Goal: Task Accomplishment & Management: Use online tool/utility

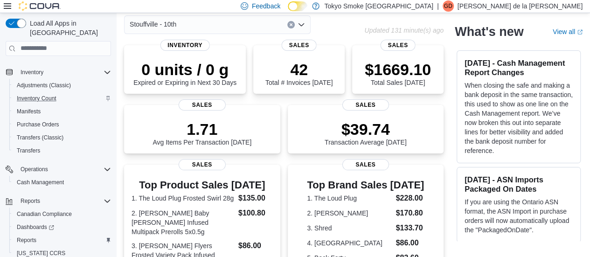
scroll to position [153, 0]
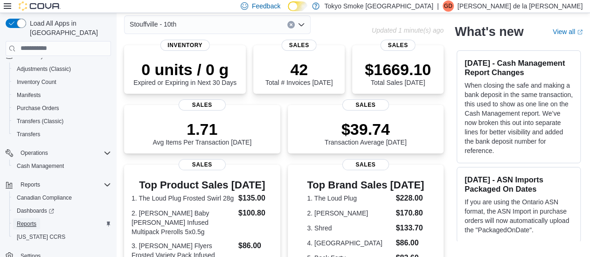
click at [25, 220] on span "Reports" at bounding box center [27, 223] width 20 height 7
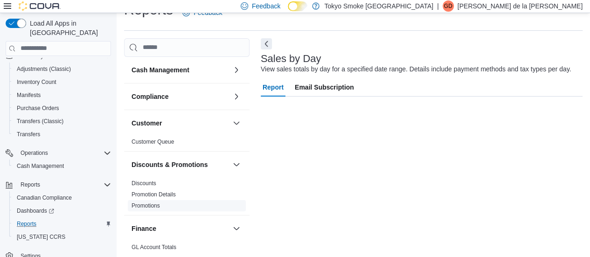
scroll to position [141, 0]
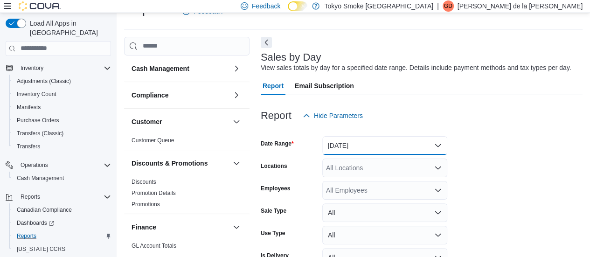
click at [366, 146] on button "[DATE]" at bounding box center [384, 145] width 125 height 19
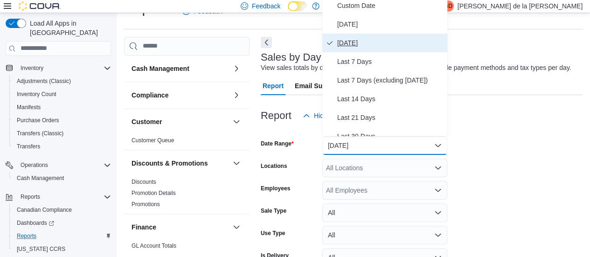
scroll to position [17, 0]
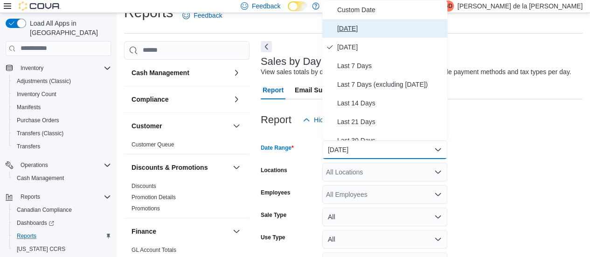
click at [363, 23] on span "[DATE]" at bounding box center [390, 28] width 106 height 11
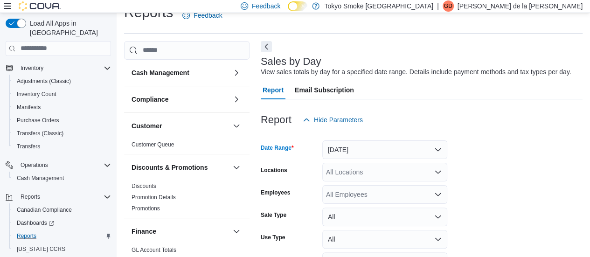
click at [358, 172] on div "All Locations" at bounding box center [384, 172] width 125 height 19
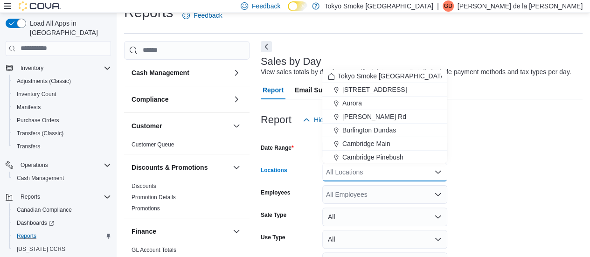
click at [561, 142] on form "Date Range [DATE] Locations All Locations Combo box. Selected. Combo box input.…" at bounding box center [422, 213] width 322 height 168
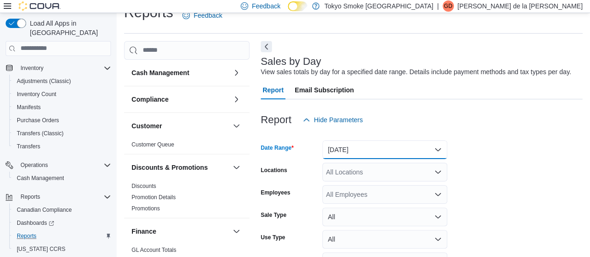
click at [387, 152] on button "[DATE]" at bounding box center [384, 149] width 125 height 19
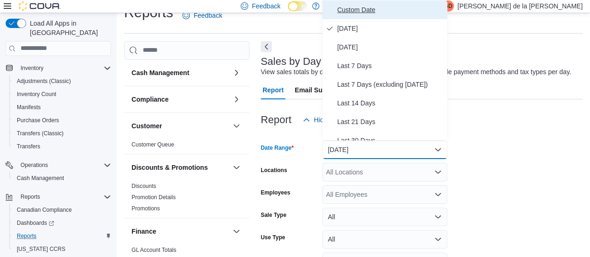
click at [371, 16] on button "Custom Date" at bounding box center [384, 9] width 125 height 19
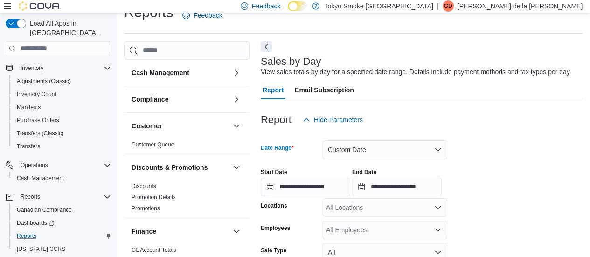
click at [403, 198] on div "All Locations" at bounding box center [384, 207] width 125 height 19
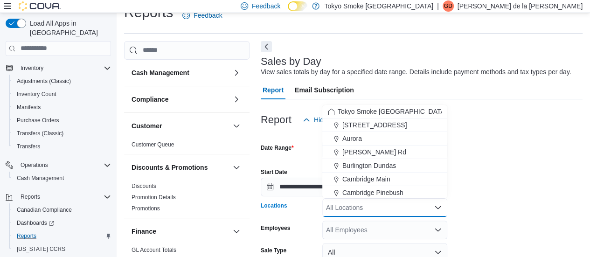
click at [442, 184] on input "**********" at bounding box center [397, 187] width 90 height 19
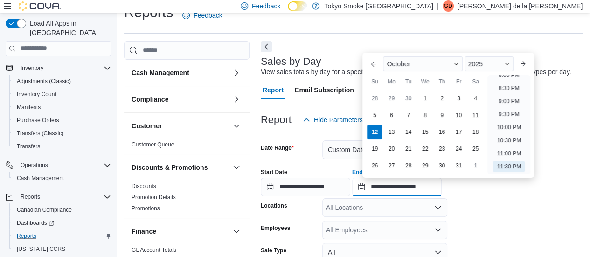
scroll to position [487, 0]
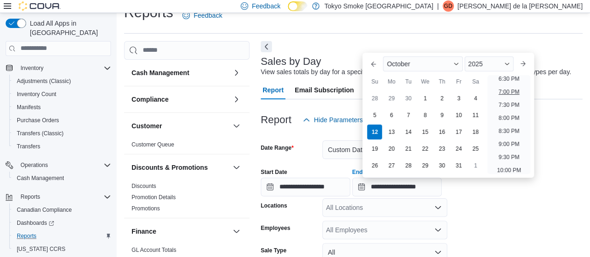
click at [513, 94] on li "7:00 PM" at bounding box center [509, 91] width 28 height 11
type input "**********"
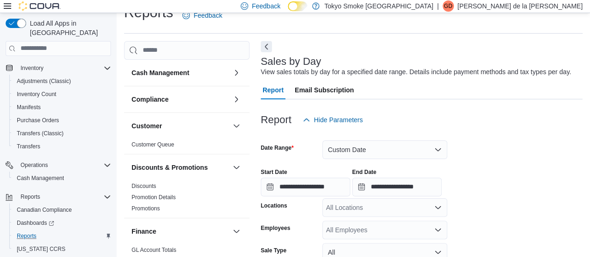
click at [412, 201] on div "All Locations" at bounding box center [384, 207] width 125 height 19
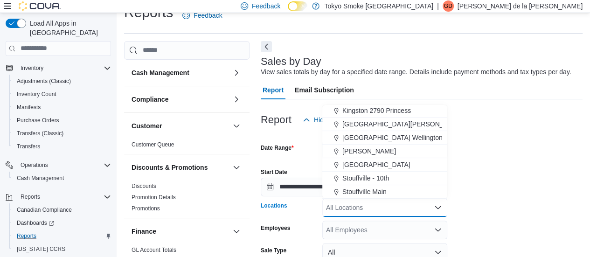
scroll to position [137, 0]
click at [364, 176] on span "Stouffville - 10th" at bounding box center [366, 177] width 47 height 9
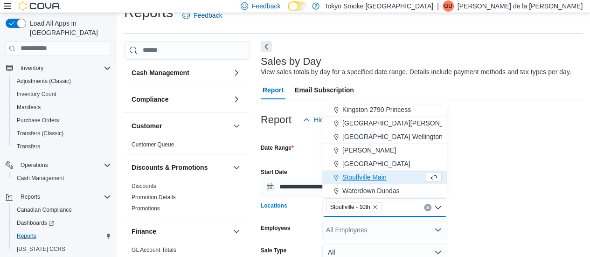
click at [525, 223] on form "**********" at bounding box center [422, 230] width 322 height 203
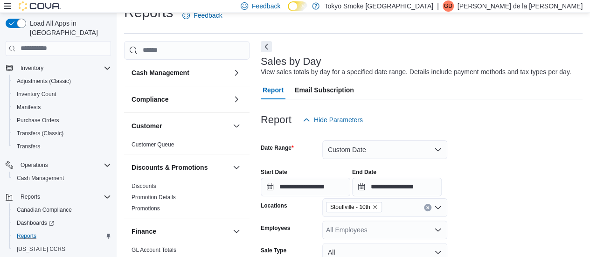
scroll to position [111, 0]
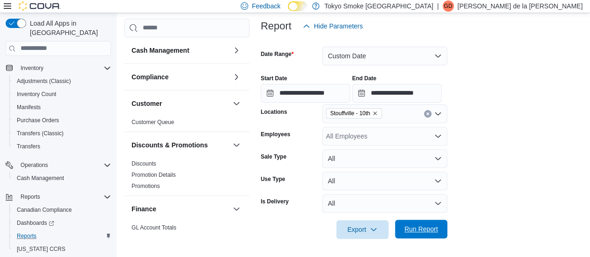
click at [408, 232] on span "Run Report" at bounding box center [422, 228] width 34 height 9
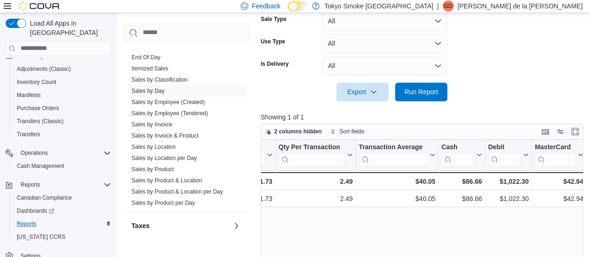
scroll to position [558, 0]
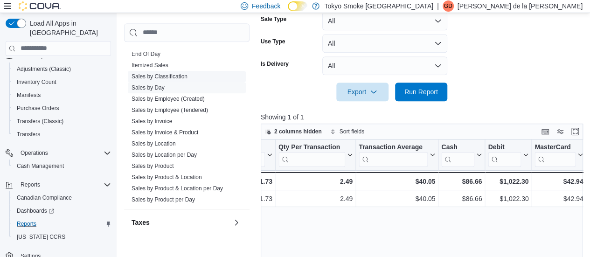
click at [169, 74] on link "Sales by Classification" at bounding box center [160, 76] width 56 height 7
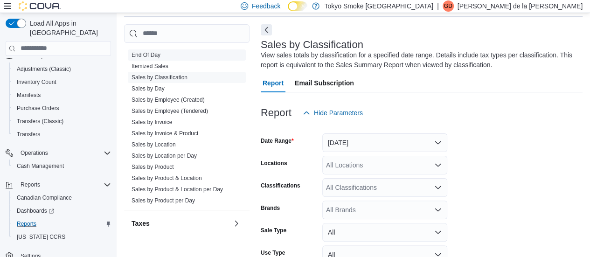
scroll to position [31, 0]
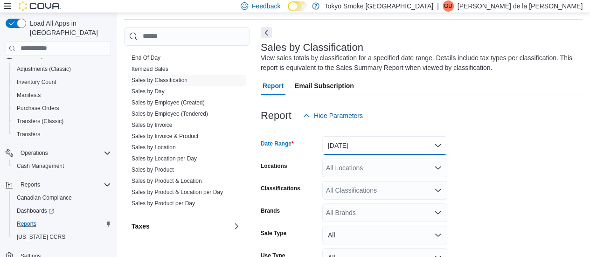
click at [353, 142] on button "[DATE]" at bounding box center [384, 145] width 125 height 19
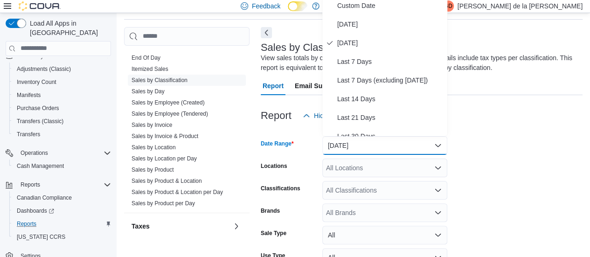
scroll to position [27, 0]
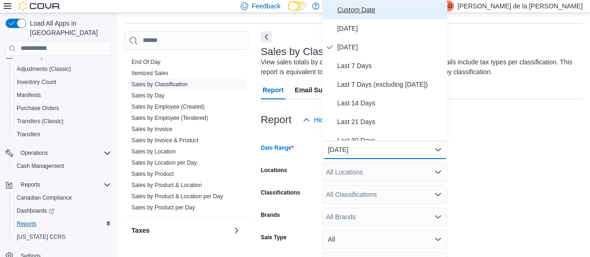
click at [360, 11] on span "Custom Date" at bounding box center [390, 9] width 106 height 11
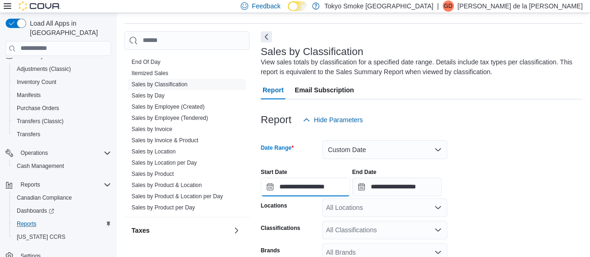
click at [331, 187] on input "**********" at bounding box center [306, 187] width 90 height 19
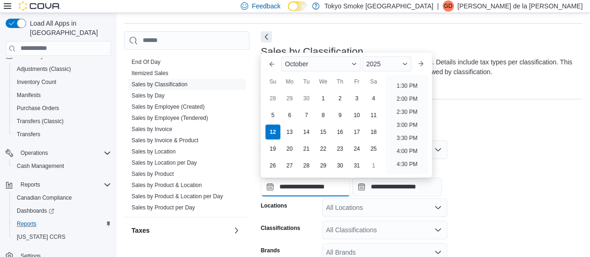
scroll to position [351, 0]
click at [405, 148] on li "4:00 PM" at bounding box center [407, 149] width 28 height 11
type input "**********"
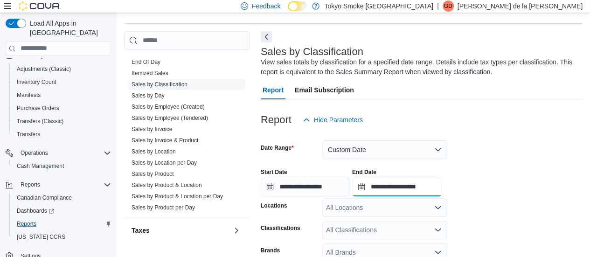
click at [427, 185] on input "**********" at bounding box center [397, 187] width 90 height 19
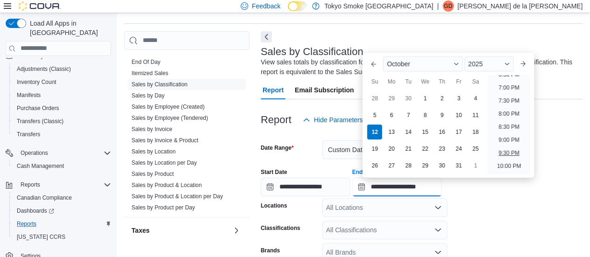
scroll to position [484, 0]
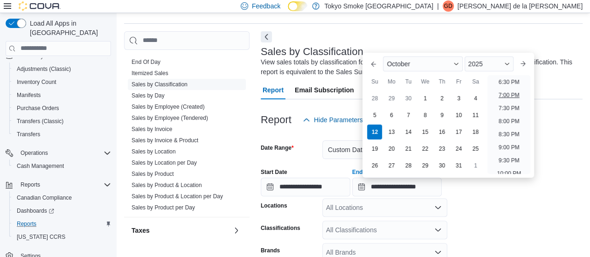
click at [513, 93] on li "7:00 PM" at bounding box center [509, 95] width 28 height 11
type input "**********"
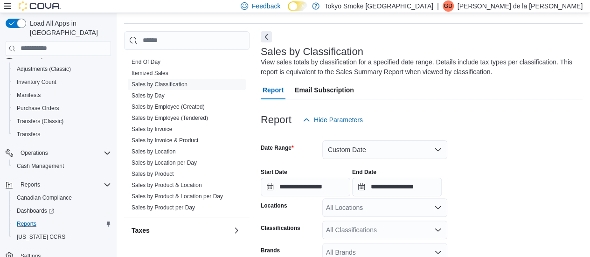
click at [403, 210] on div "All Locations" at bounding box center [384, 207] width 125 height 19
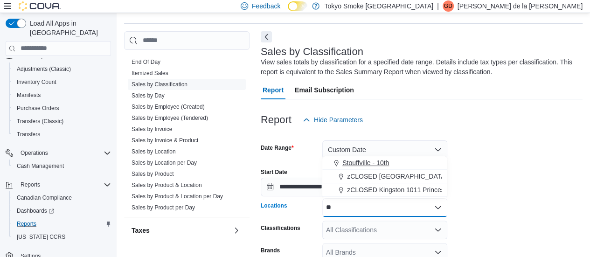
type input "**"
click at [362, 157] on button "Stouffville - 10th" at bounding box center [384, 163] width 125 height 14
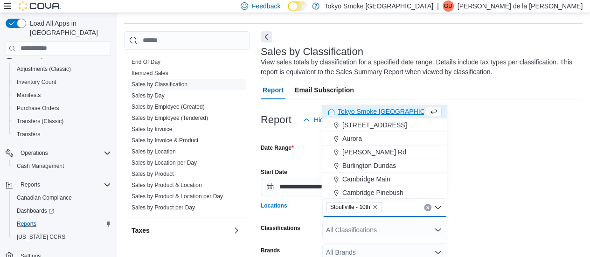
click at [523, 192] on div "**********" at bounding box center [422, 178] width 322 height 35
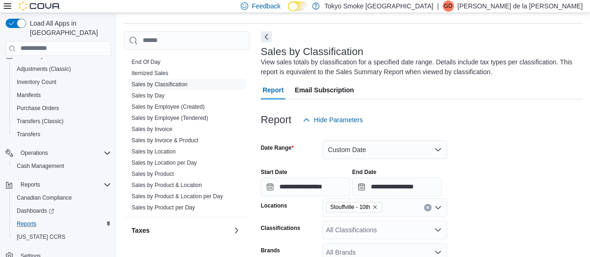
scroll to position [143, 0]
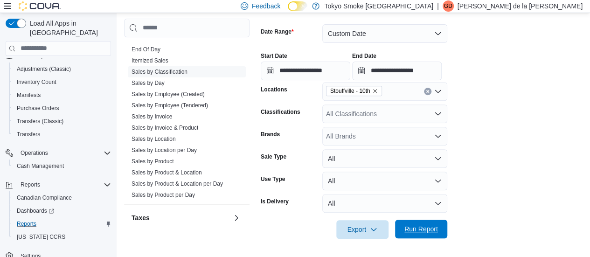
click at [423, 228] on span "Run Report" at bounding box center [422, 228] width 34 height 9
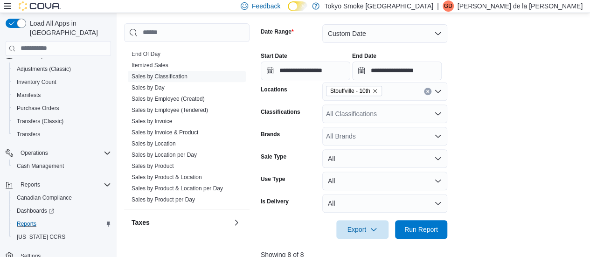
scroll to position [345, 0]
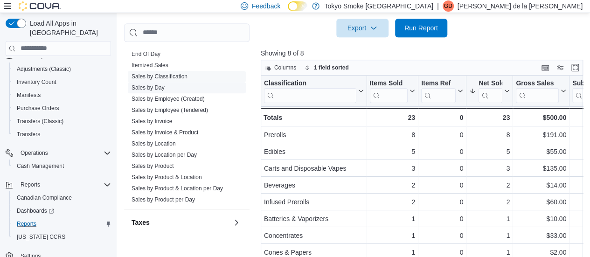
click at [154, 88] on link "Sales by Day" at bounding box center [148, 87] width 33 height 7
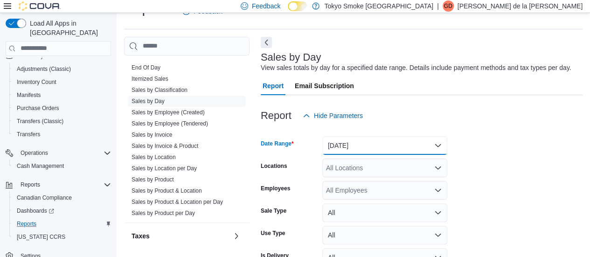
click at [387, 144] on button "[DATE]" at bounding box center [384, 145] width 125 height 19
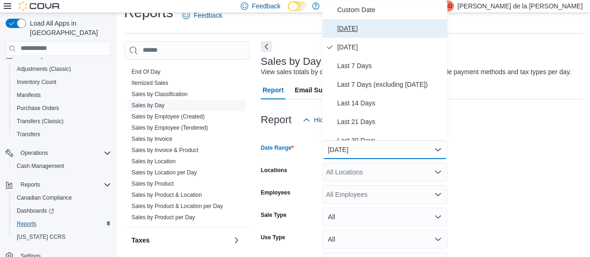
click at [398, 26] on span "[DATE]" at bounding box center [390, 28] width 106 height 11
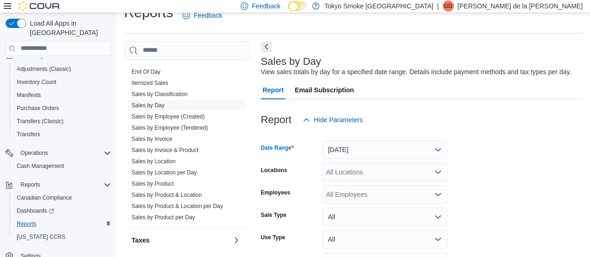
click at [380, 186] on div "All Employees" at bounding box center [384, 194] width 125 height 19
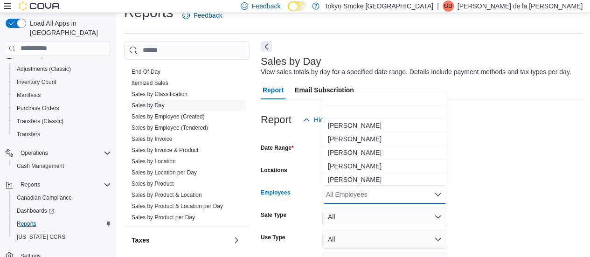
click at [517, 174] on form "Date Range [DATE] Locations All Locations Employees All Employees Combo box. Se…" at bounding box center [422, 213] width 322 height 168
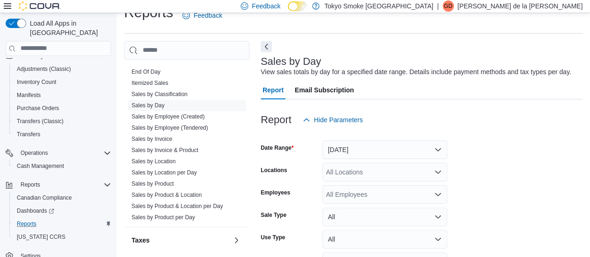
click at [374, 173] on div "All Locations" at bounding box center [384, 172] width 125 height 19
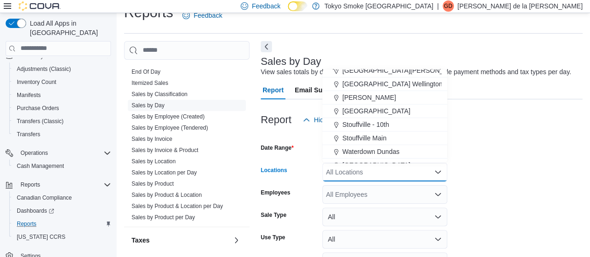
scroll to position [155, 0]
click at [383, 125] on span "Stouffville - 10th" at bounding box center [366, 123] width 47 height 9
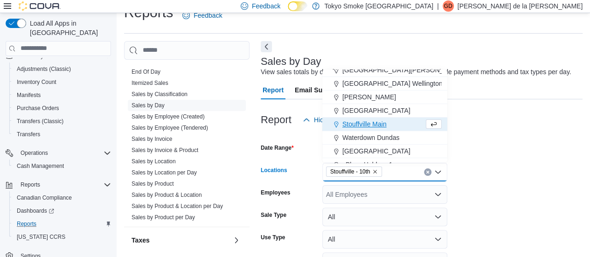
click at [500, 168] on form "Date Range [DATE] Locations [GEOGRAPHIC_DATA] - 10th Combo box. Selected. [GEOG…" at bounding box center [422, 213] width 322 height 168
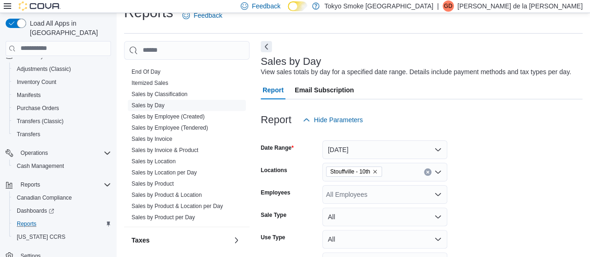
scroll to position [76, 0]
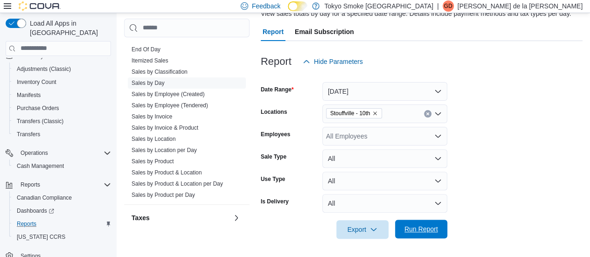
click at [435, 235] on span "Run Report" at bounding box center [421, 229] width 41 height 19
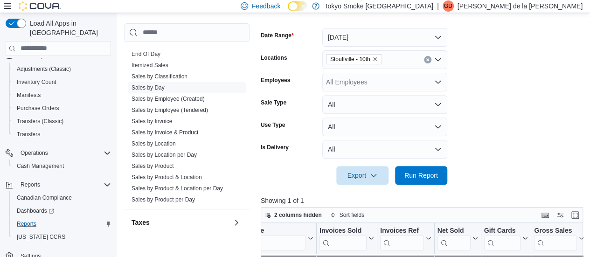
scroll to position [108, 0]
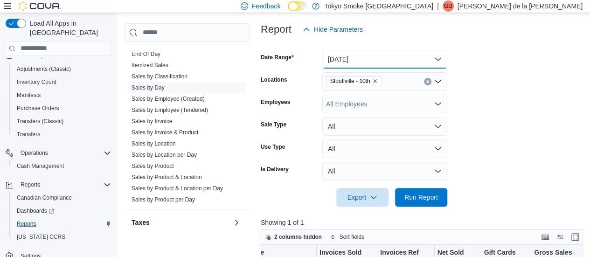
click at [350, 67] on button "[DATE]" at bounding box center [384, 59] width 125 height 19
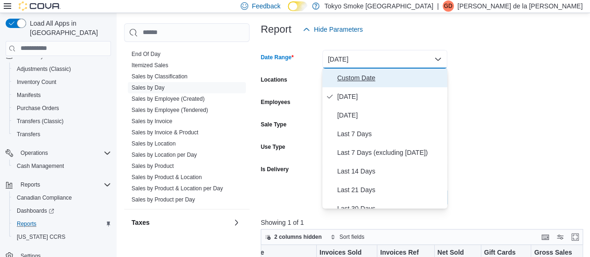
click at [358, 82] on span "Custom Date" at bounding box center [390, 77] width 106 height 11
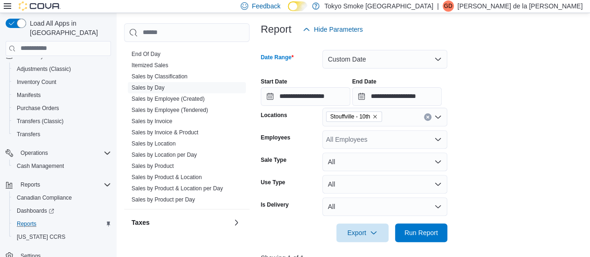
click at [275, 106] on div at bounding box center [424, 107] width 326 height 2
click at [295, 95] on input "**********" at bounding box center [306, 96] width 90 height 19
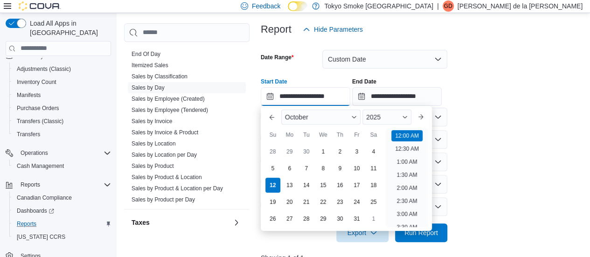
scroll to position [29, 0]
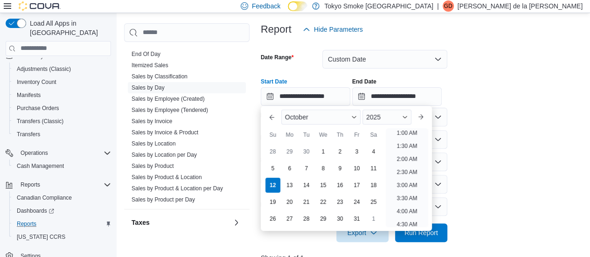
click at [478, 145] on form "**********" at bounding box center [424, 140] width 326 height 203
